Goal: Information Seeking & Learning: Compare options

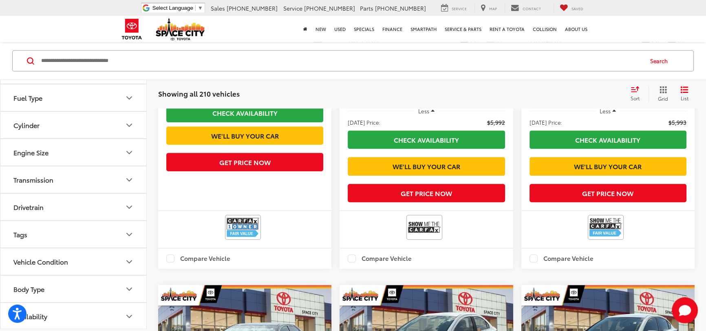
scroll to position [977, 0]
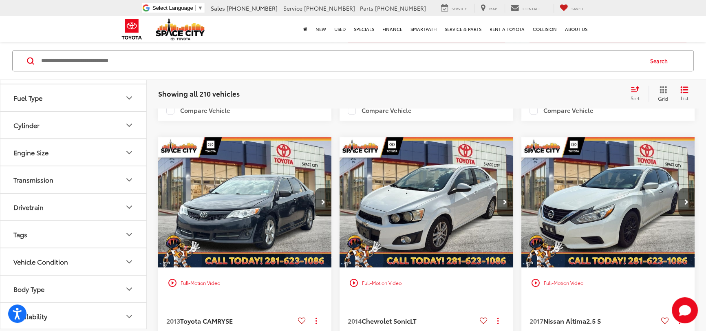
click at [34, 286] on div "Body Type" at bounding box center [28, 290] width 31 height 8
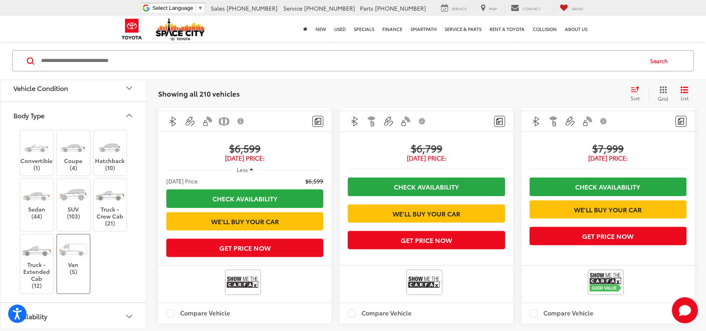
scroll to position [1236, 0]
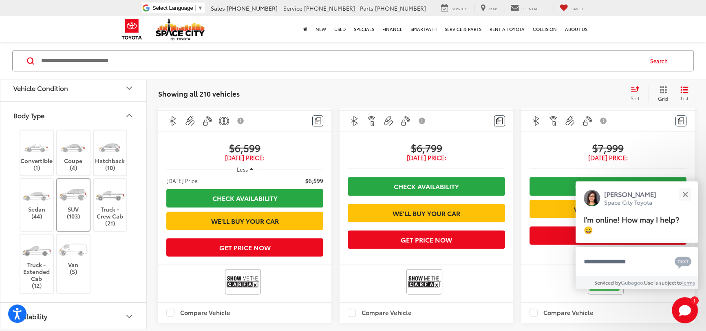
click at [82, 204] on img at bounding box center [73, 195] width 31 height 23
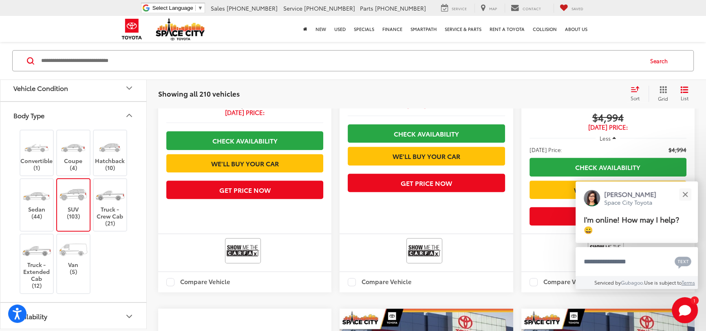
scroll to position [69, 0]
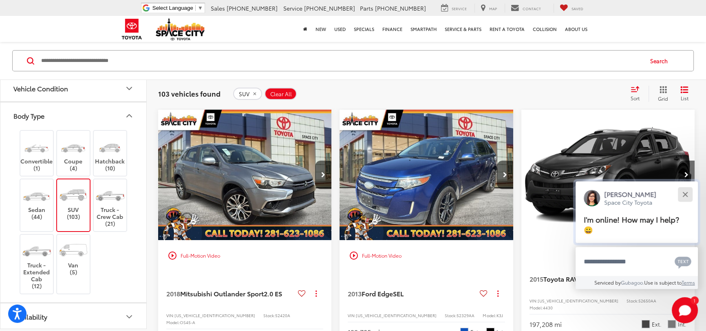
click at [686, 192] on button "Close" at bounding box center [686, 195] width 18 height 18
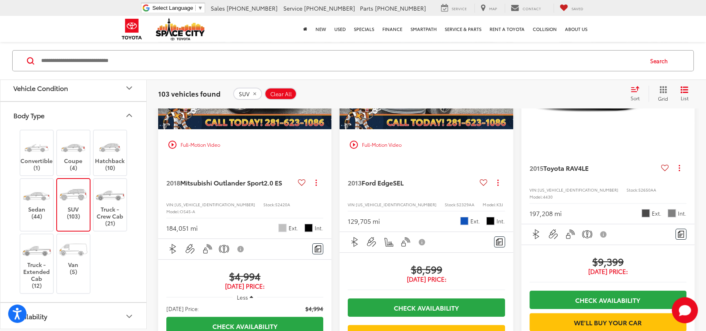
scroll to position [106, 0]
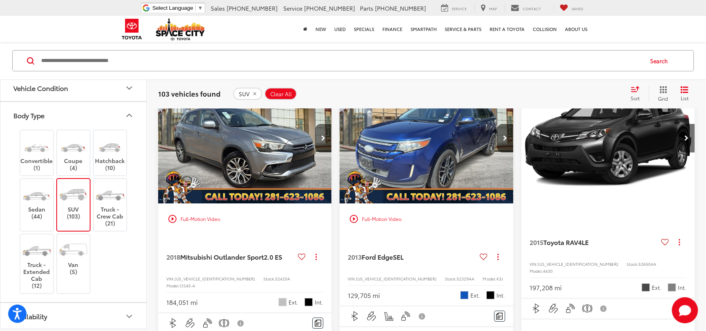
click at [320, 135] on button "Next image" at bounding box center [323, 138] width 16 height 29
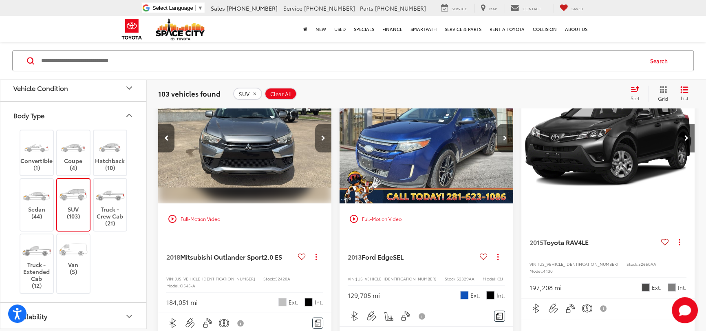
click at [320, 135] on button "Next image" at bounding box center [323, 138] width 16 height 29
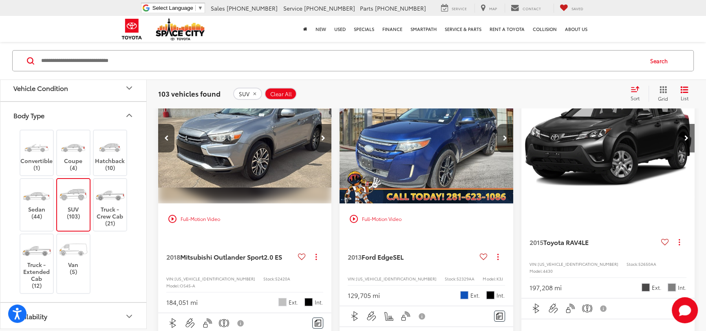
click at [320, 135] on button "Next image" at bounding box center [323, 138] width 16 height 29
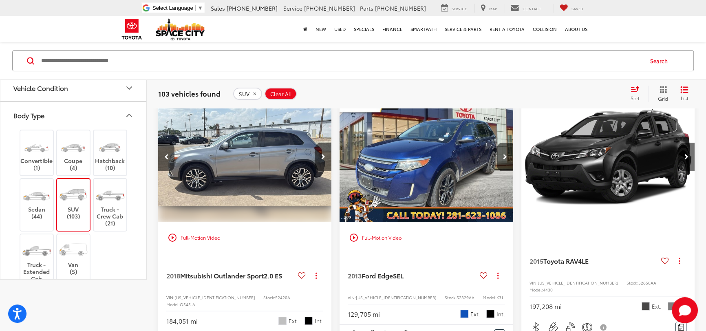
scroll to position [0, 0]
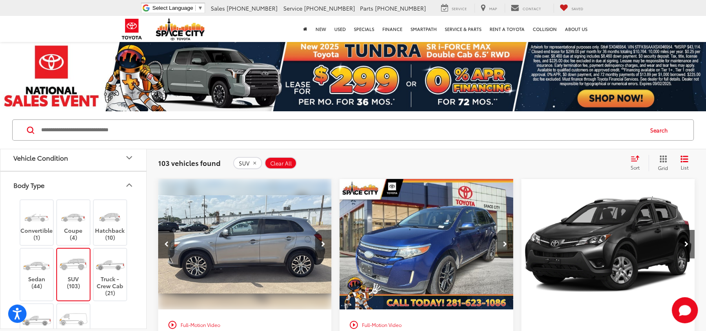
click at [326, 243] on button "Next image" at bounding box center [323, 244] width 16 height 29
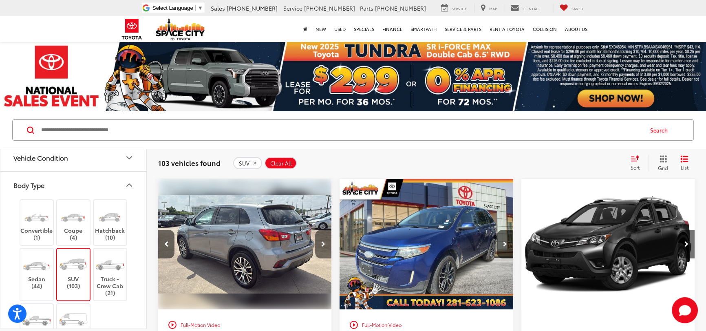
click at [326, 243] on button "Next image" at bounding box center [323, 244] width 16 height 29
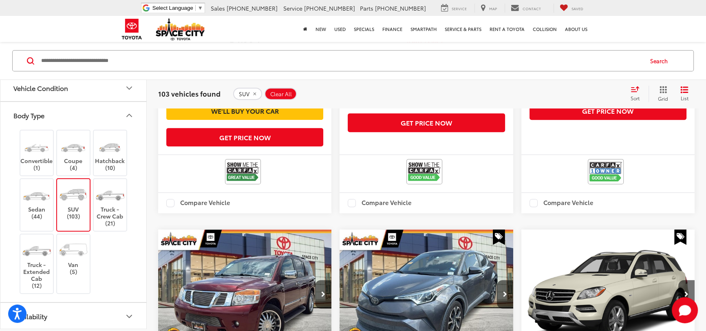
scroll to position [556, 0]
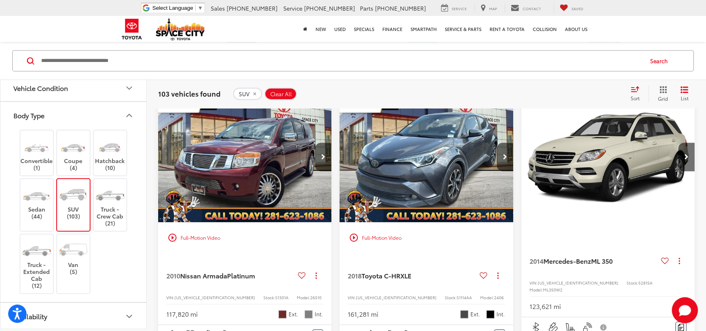
click at [153, 63] on input "Search by Make, Model, or Keyword" at bounding box center [341, 61] width 602 height 20
type input "*********"
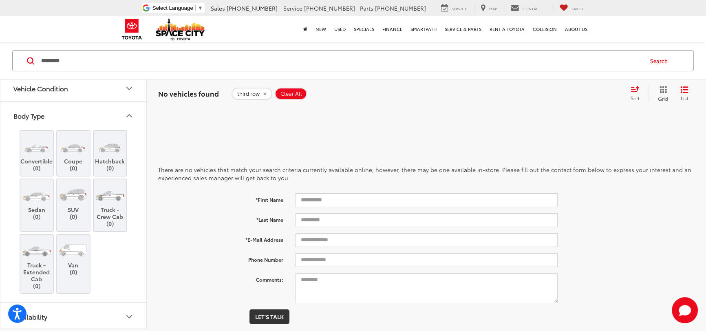
click at [262, 91] on icon "remove third%20row" at bounding box center [264, 93] width 5 height 5
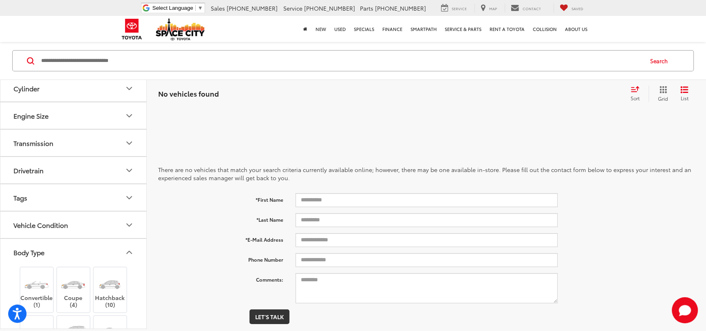
scroll to position [415, 0]
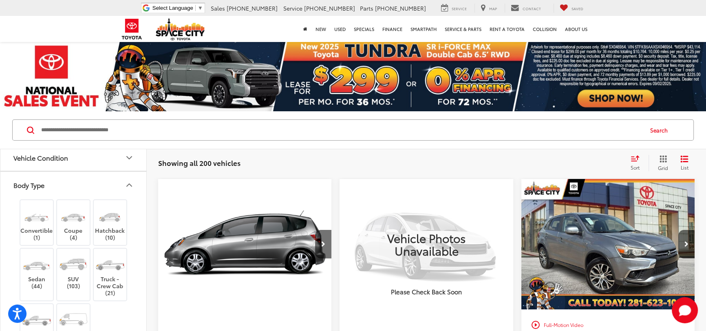
click at [87, 161] on button "Vehicle Condition" at bounding box center [73, 157] width 147 height 27
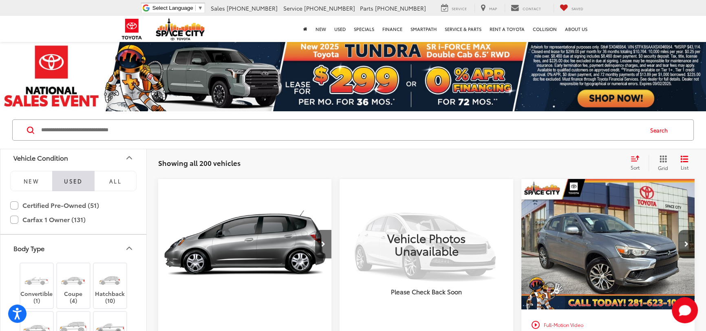
click at [88, 161] on button "Vehicle Condition" at bounding box center [73, 157] width 147 height 27
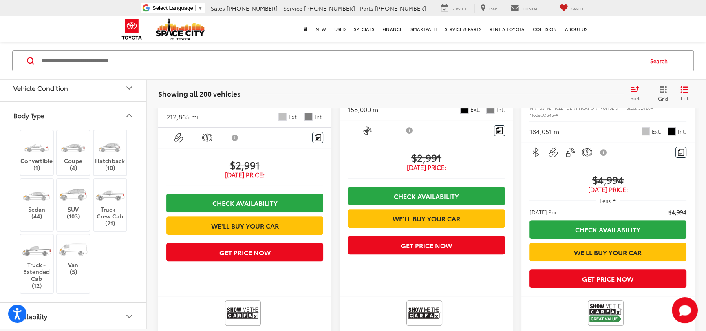
scroll to position [297, 0]
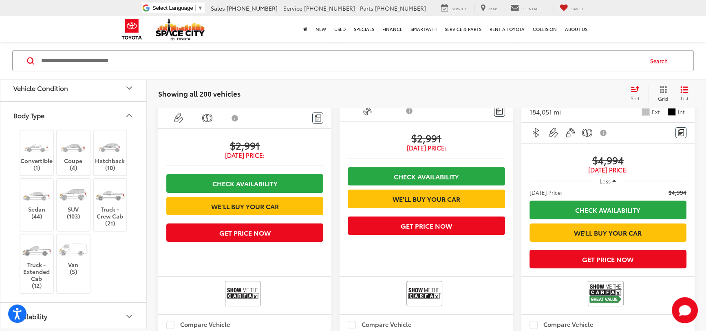
click at [122, 321] on button "Availability" at bounding box center [73, 316] width 147 height 27
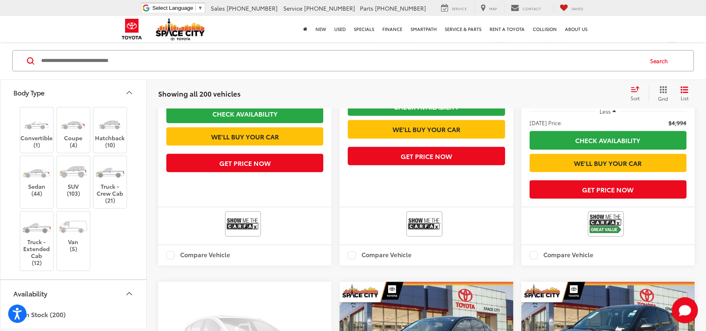
scroll to position [371, 0]
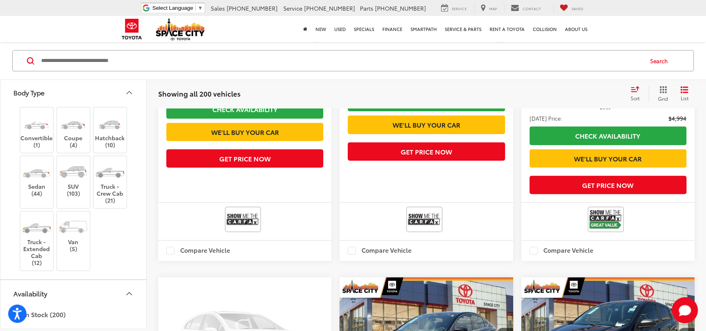
click at [128, 290] on icon "Availability" at bounding box center [129, 294] width 10 height 10
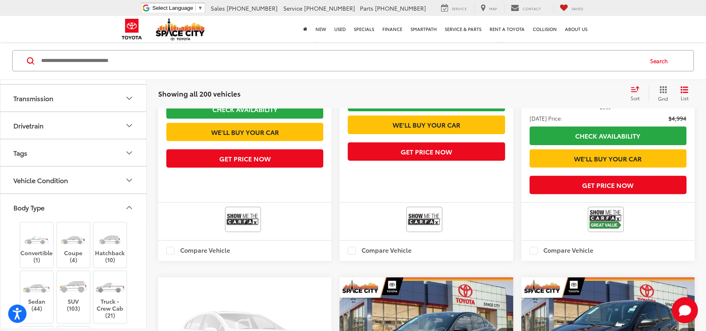
scroll to position [267, 0]
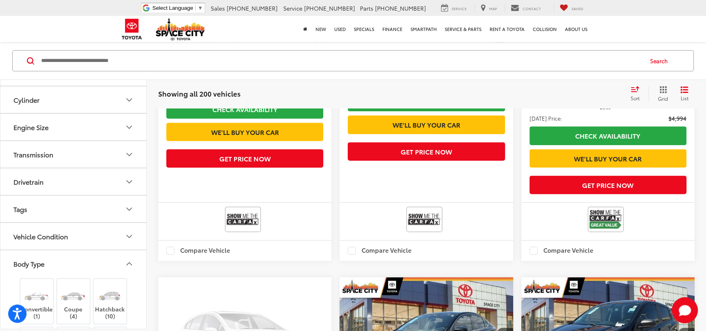
click at [65, 236] on div "Vehicle Condition" at bounding box center [40, 237] width 55 height 8
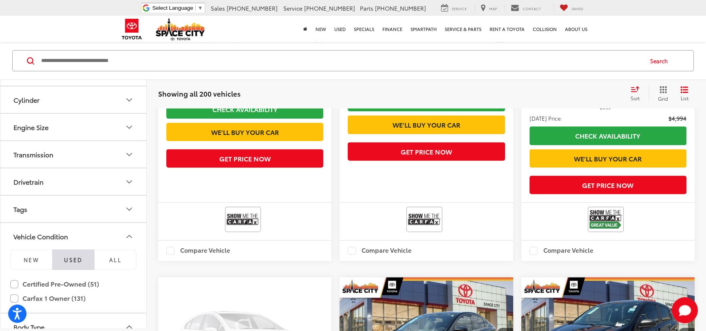
click at [65, 236] on div "Vehicle Condition" at bounding box center [40, 237] width 55 height 8
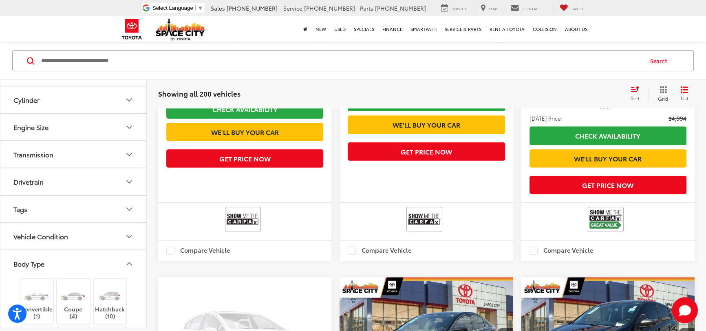
click at [67, 261] on button "Body Type" at bounding box center [73, 264] width 147 height 27
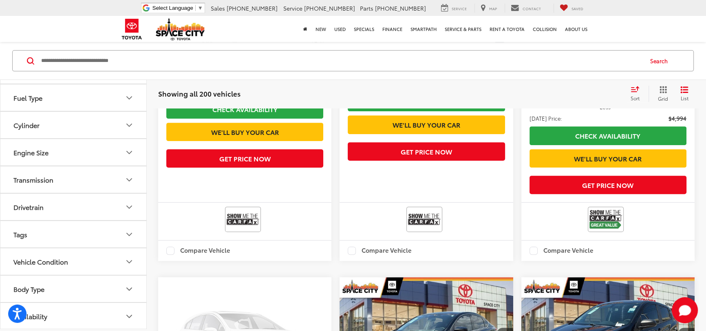
click at [55, 232] on button "Tags" at bounding box center [73, 234] width 147 height 27
click at [53, 206] on button "Drivetrain" at bounding box center [73, 207] width 147 height 27
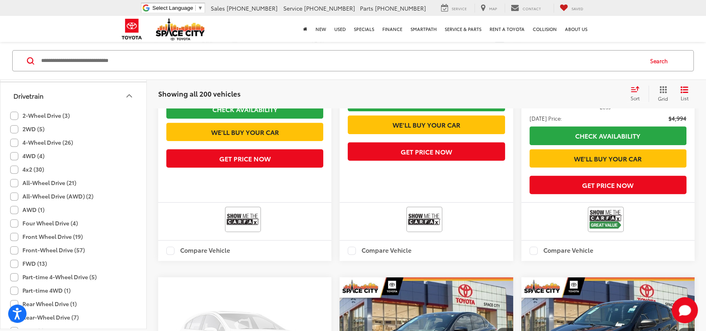
scroll to position [0, 0]
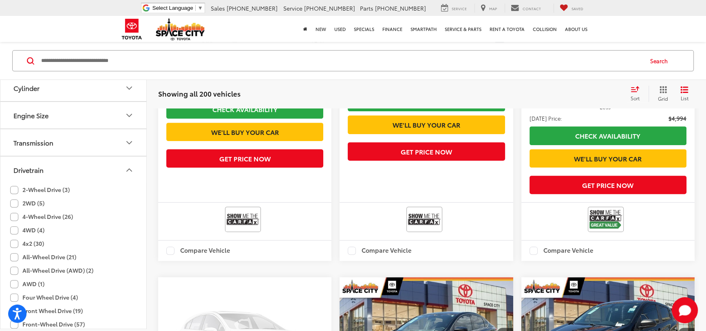
click at [64, 175] on button "Drivetrain" at bounding box center [73, 170] width 147 height 27
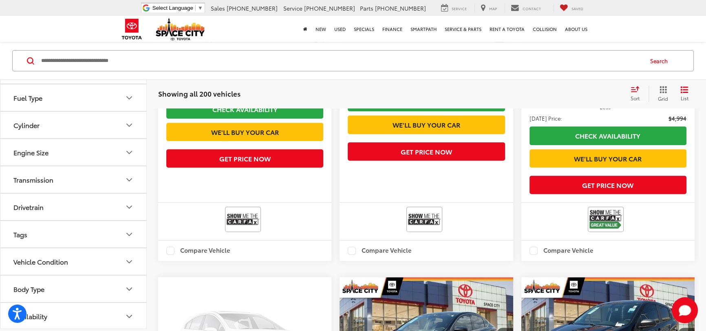
click at [54, 171] on button "Transmission" at bounding box center [73, 180] width 147 height 27
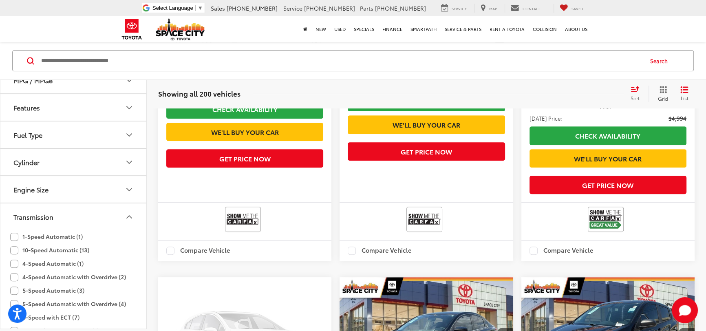
click at [47, 193] on div "Engine Size" at bounding box center [30, 190] width 35 height 8
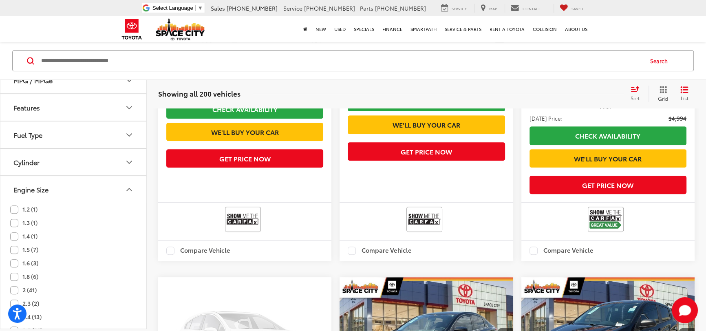
click at [49, 186] on button "Engine Size" at bounding box center [73, 190] width 147 height 27
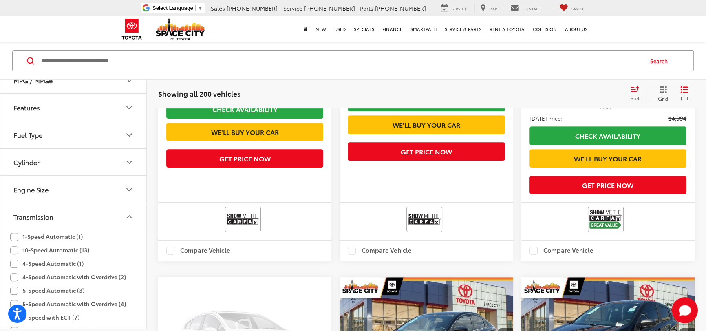
click at [47, 213] on div "Transmission" at bounding box center [33, 217] width 40 height 8
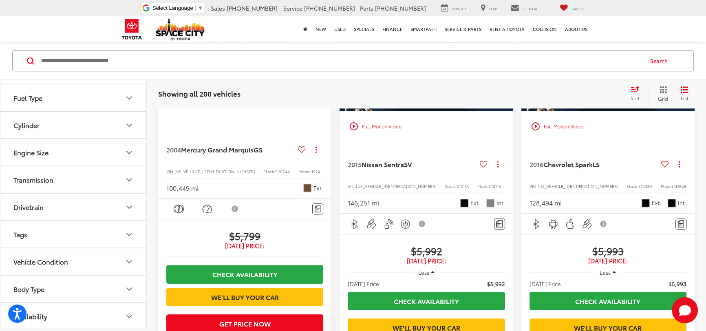
click at [75, 284] on button "Body Type" at bounding box center [73, 289] width 147 height 27
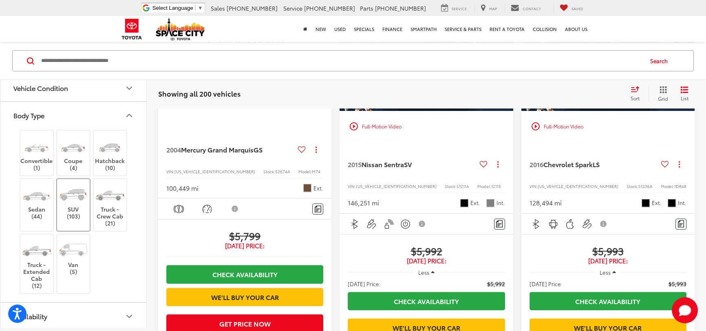
click at [74, 202] on img at bounding box center [73, 195] width 31 height 23
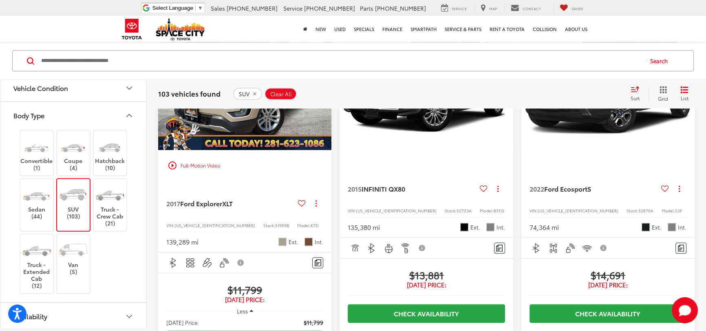
scroll to position [1107, 0]
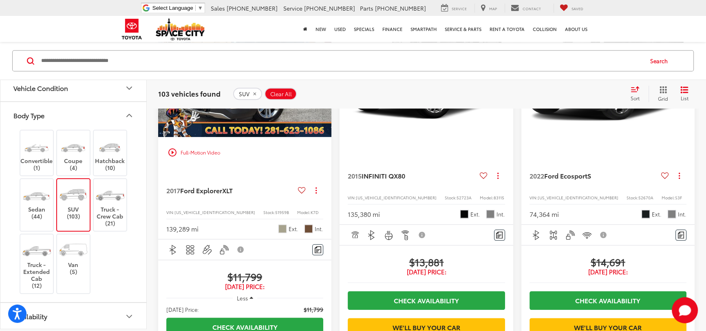
click at [106, 65] on input "Search by Make, Model, or Keyword" at bounding box center [341, 61] width 602 height 20
type input "***"
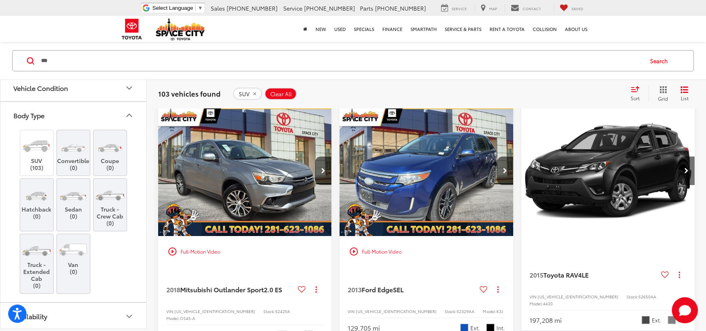
scroll to position [69, 0]
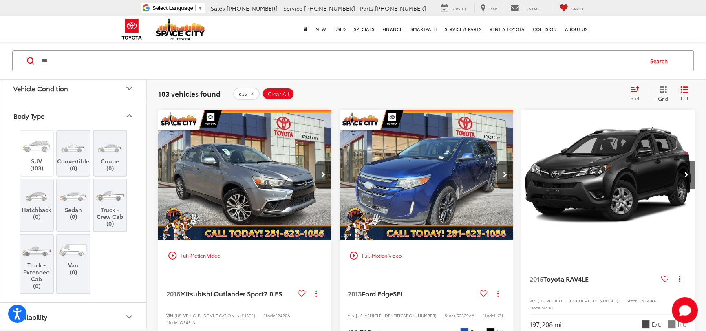
click at [130, 120] on button "Body Type" at bounding box center [73, 115] width 147 height 27
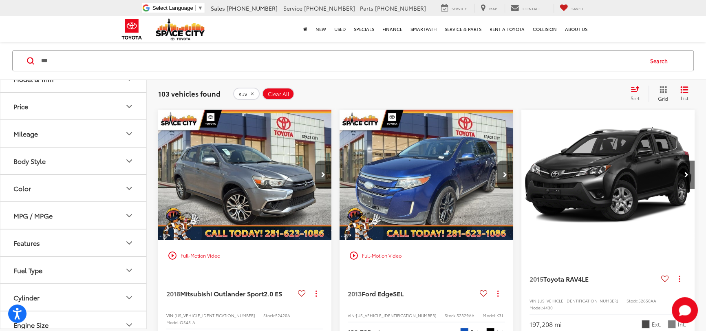
scroll to position [56, 0]
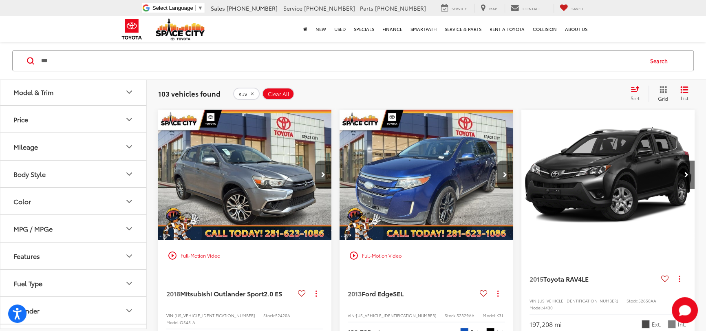
click at [87, 175] on button "Body Style" at bounding box center [73, 174] width 147 height 27
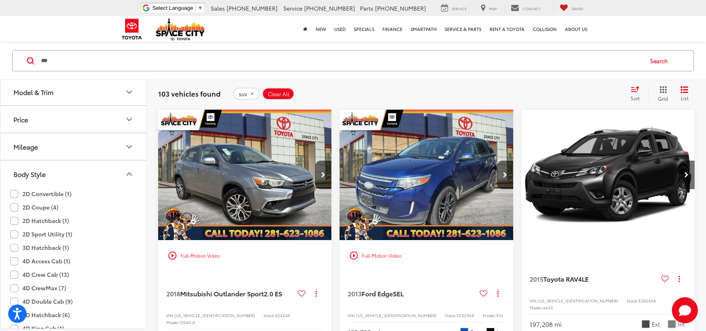
click at [99, 173] on button "Body Style" at bounding box center [73, 174] width 147 height 27
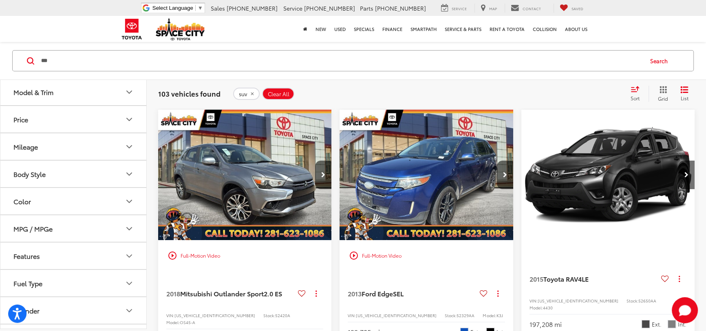
scroll to position [0, 0]
click at [97, 145] on button "Model & Trim" at bounding box center [73, 148] width 147 height 27
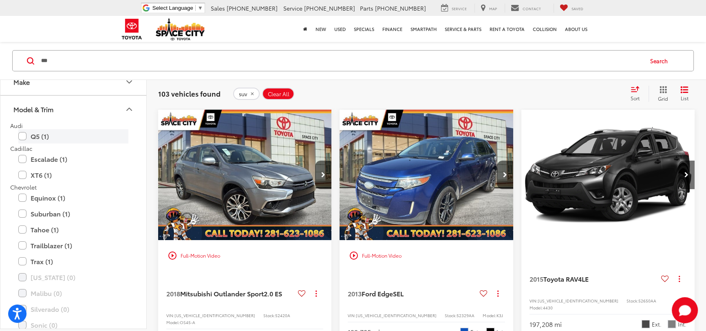
scroll to position [37, 0]
click at [92, 114] on button "Model & Trim" at bounding box center [73, 111] width 147 height 27
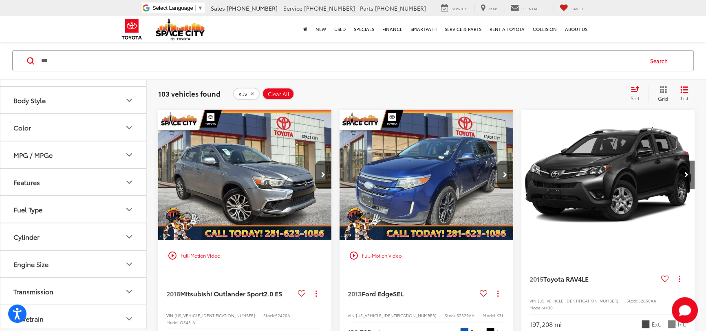
scroll to position [185, 0]
click at [89, 126] on button "Features" at bounding box center [73, 127] width 147 height 27
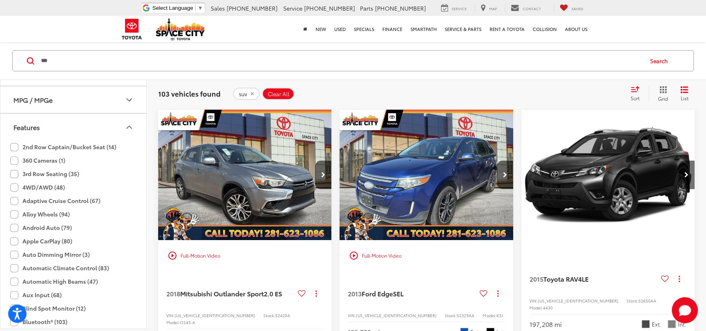
click at [48, 173] on label "3rd Row Seating (35)" at bounding box center [44, 173] width 69 height 13
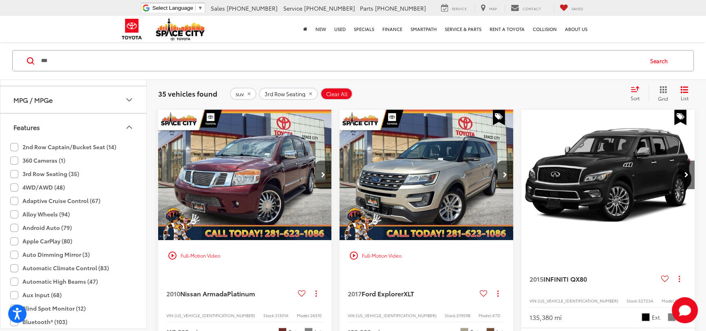
click at [46, 127] on button "Features" at bounding box center [73, 127] width 147 height 27
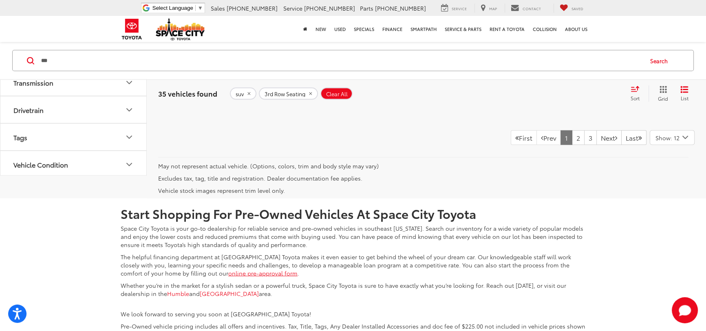
scroll to position [1960, 0]
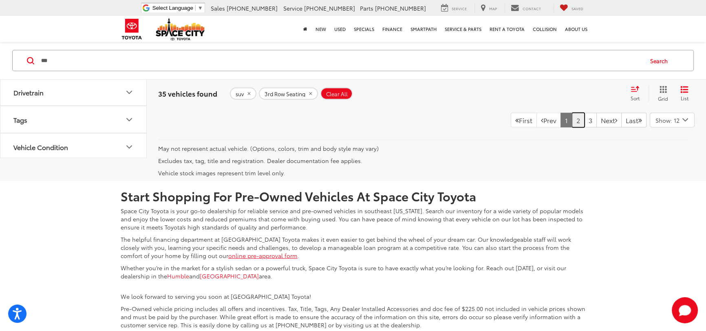
click at [572, 128] on link "2" at bounding box center [578, 120] width 13 height 15
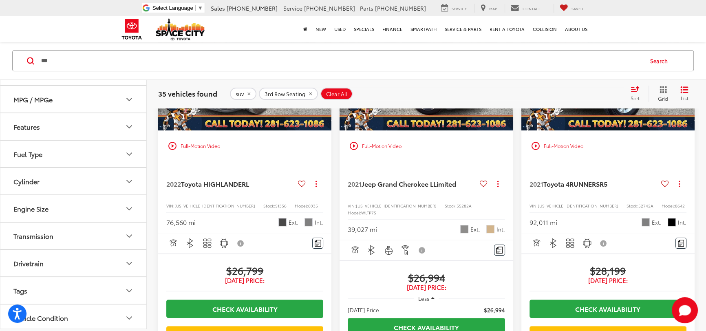
scroll to position [180, 0]
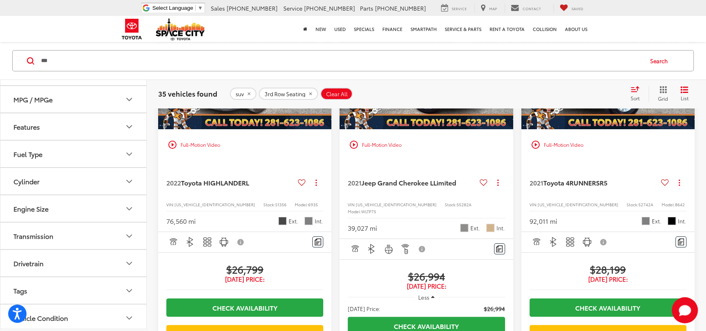
click at [457, 204] on span "55282A" at bounding box center [464, 204] width 15 height 6
copy span "55282A"
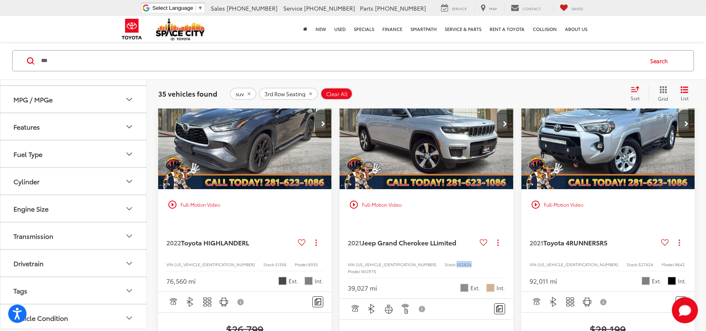
scroll to position [143, 0]
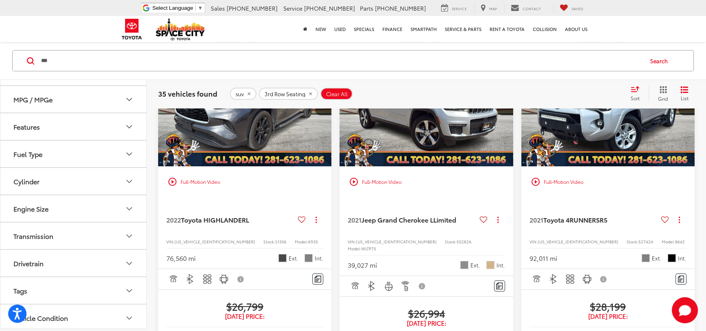
click at [275, 242] on span "S1356" at bounding box center [280, 242] width 11 height 6
copy span "S1356"
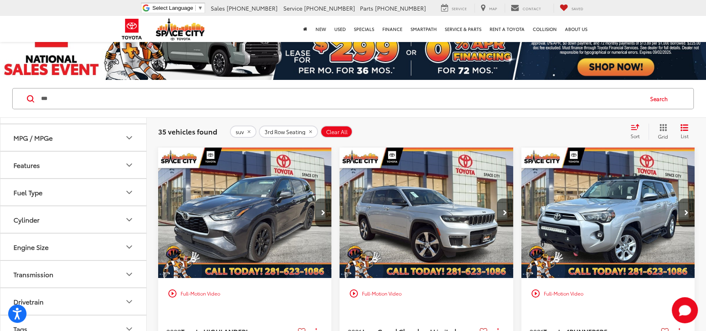
scroll to position [0, 0]
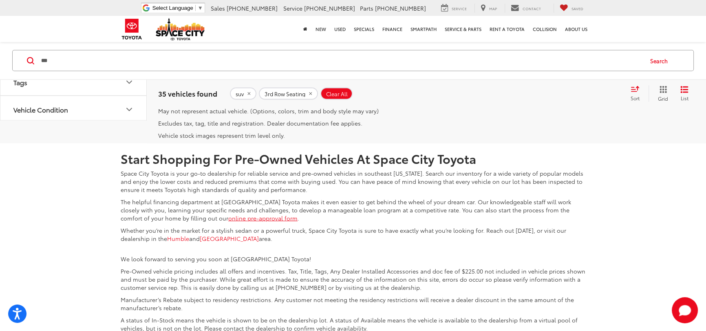
click at [561, 90] on link "1" at bounding box center [567, 82] width 12 height 15
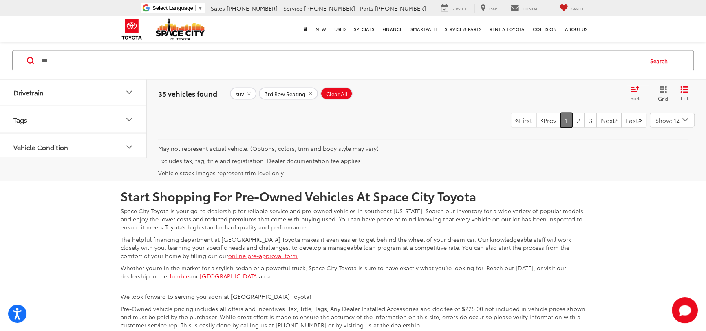
scroll to position [1997, 0]
